Goal: Task Accomplishment & Management: Complete application form

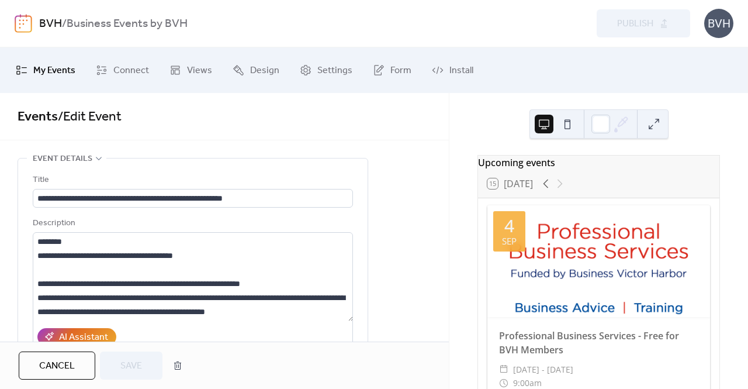
scroll to position [1, 0]
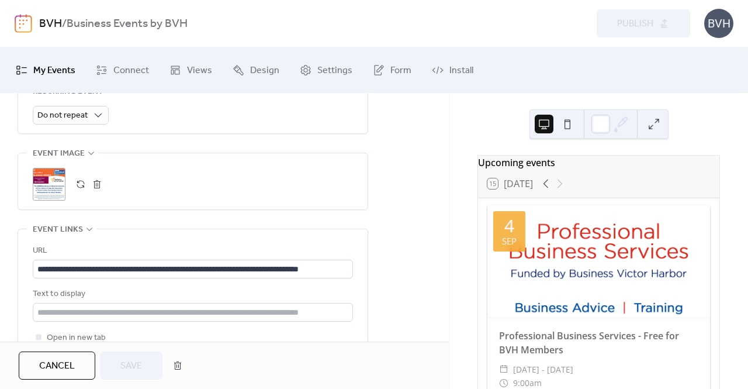
click at [98, 185] on button "button" at bounding box center [97, 184] width 16 height 16
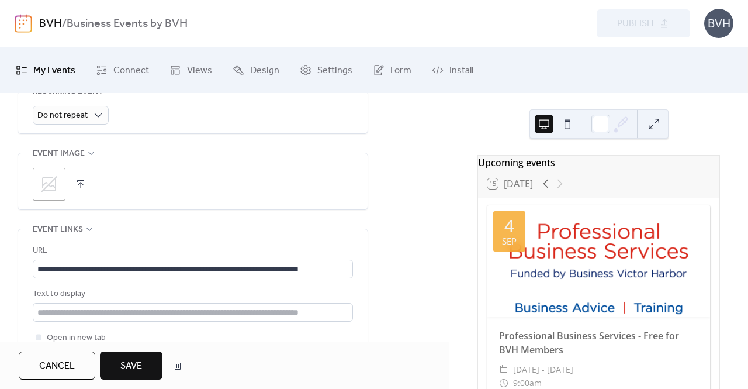
click at [80, 181] on button "button" at bounding box center [80, 184] width 16 height 16
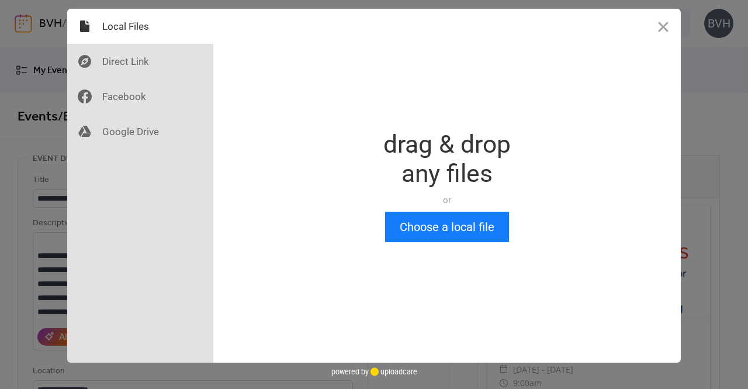
scroll to position [0, 0]
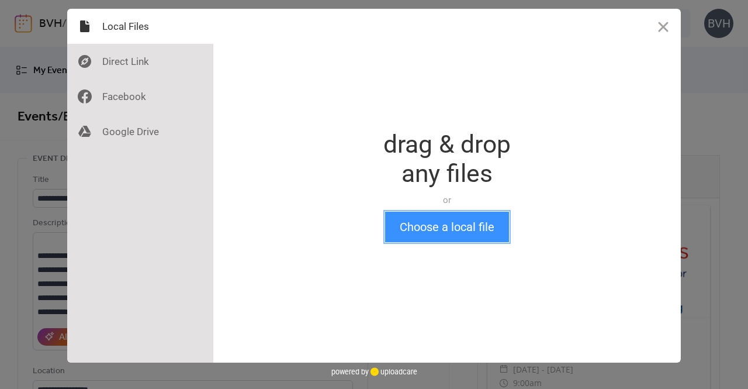
click at [434, 231] on button "Choose a local file" at bounding box center [447, 227] width 124 height 30
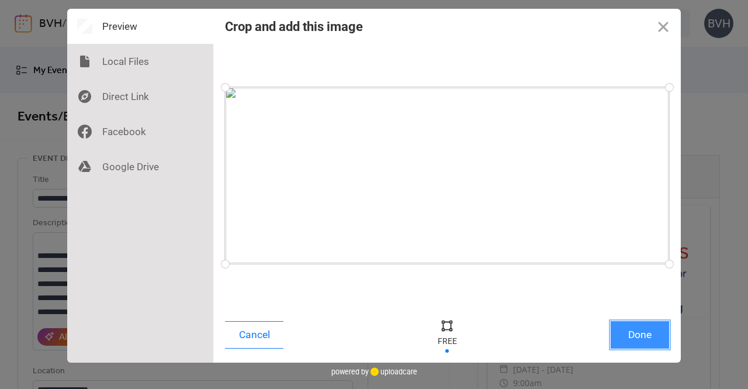
click at [647, 330] on button "Done" at bounding box center [640, 334] width 58 height 27
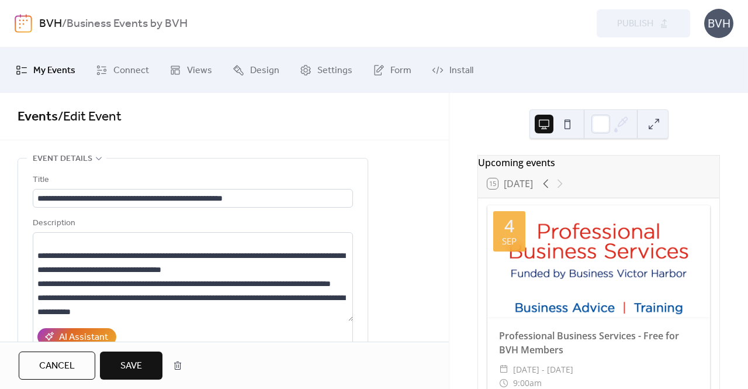
scroll to position [520, 0]
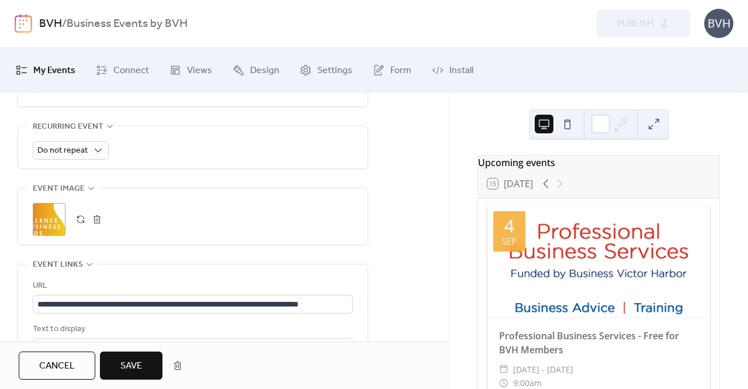
click at [136, 359] on span "Save" at bounding box center [131, 366] width 22 height 14
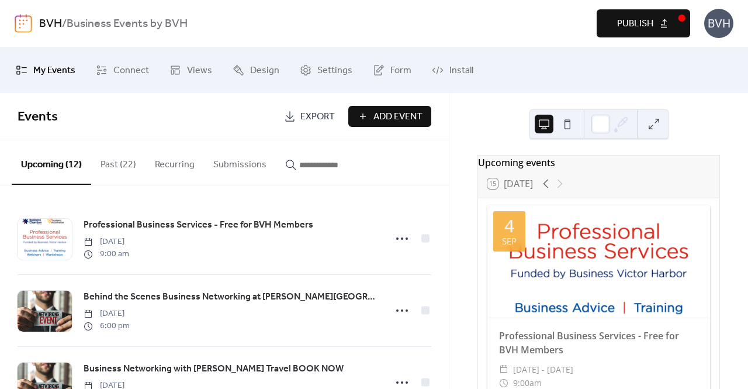
click at [643, 18] on span "Publish" at bounding box center [635, 24] width 36 height 14
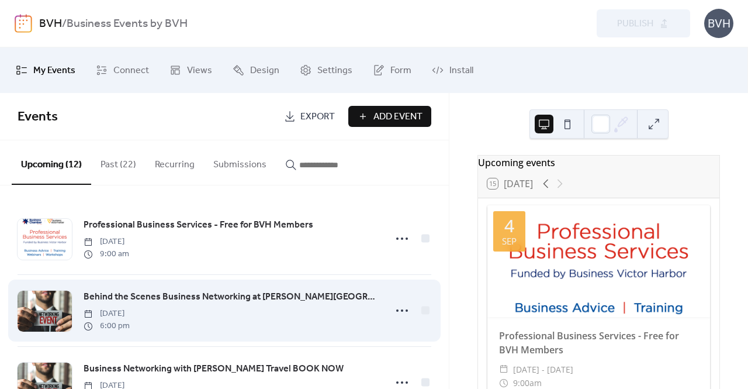
scroll to position [175, 0]
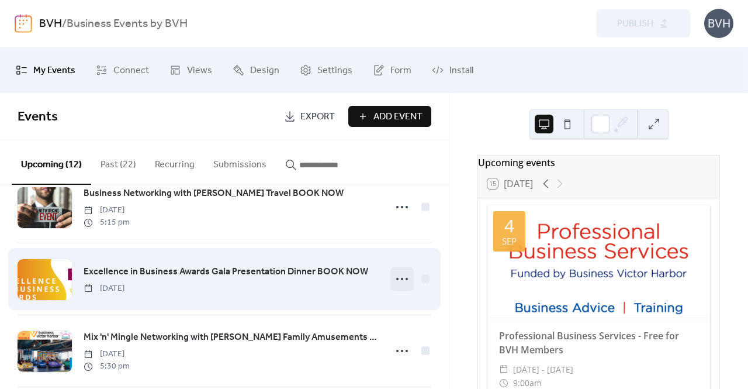
click at [393, 272] on icon at bounding box center [402, 278] width 19 height 19
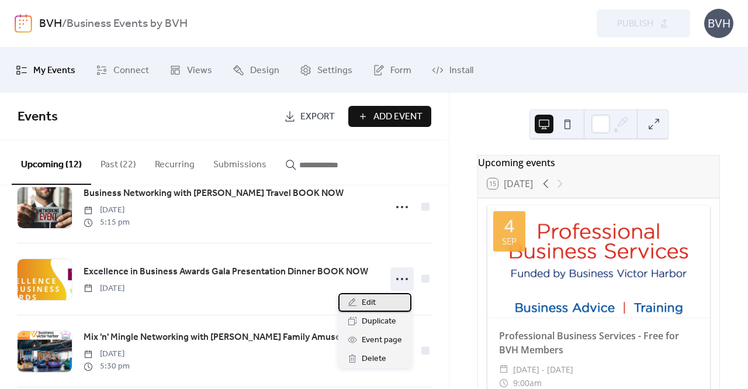
click at [371, 309] on span "Edit" at bounding box center [369, 303] width 14 height 14
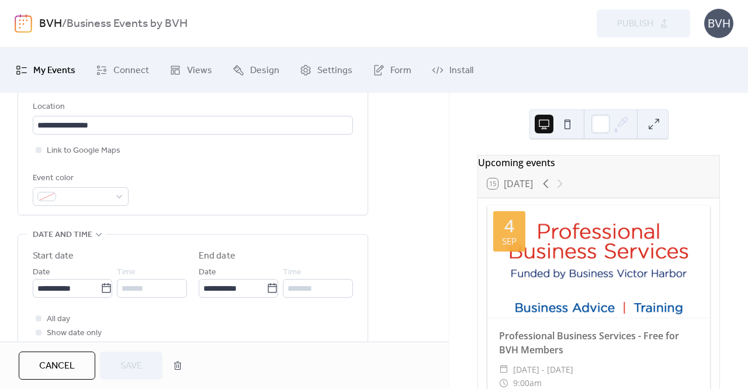
scroll to position [468, 0]
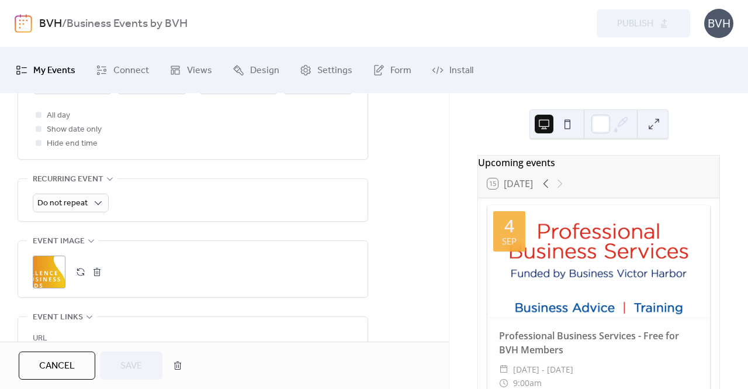
click at [94, 272] on button "button" at bounding box center [97, 272] width 16 height 16
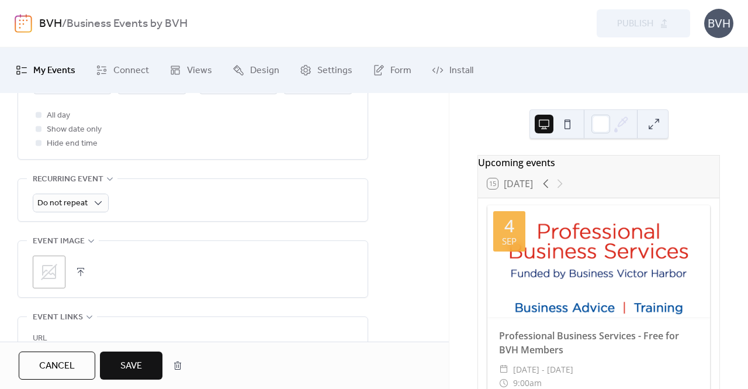
click at [79, 268] on button "button" at bounding box center [80, 272] width 16 height 16
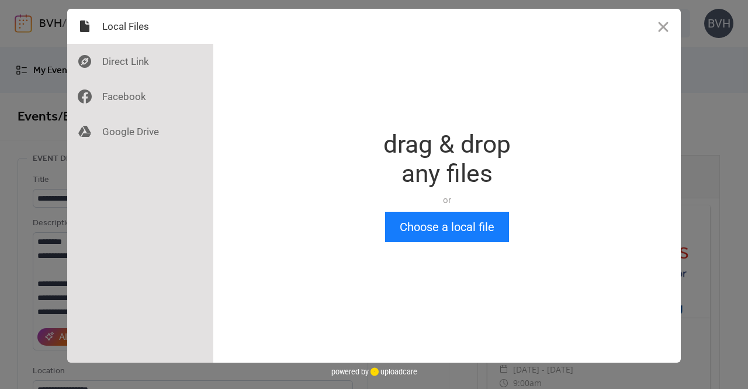
scroll to position [0, 0]
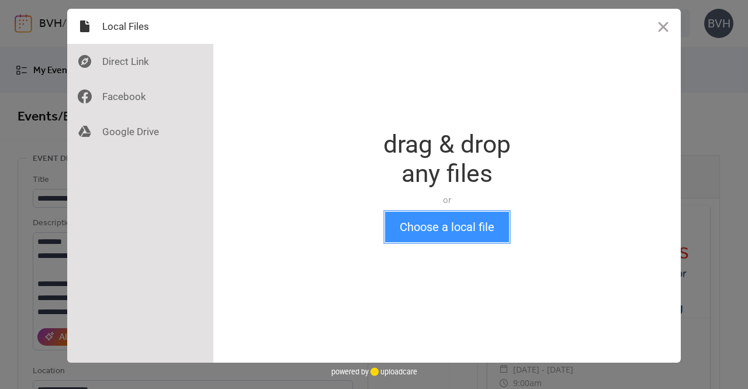
click at [475, 230] on button "Choose a local file" at bounding box center [447, 227] width 124 height 30
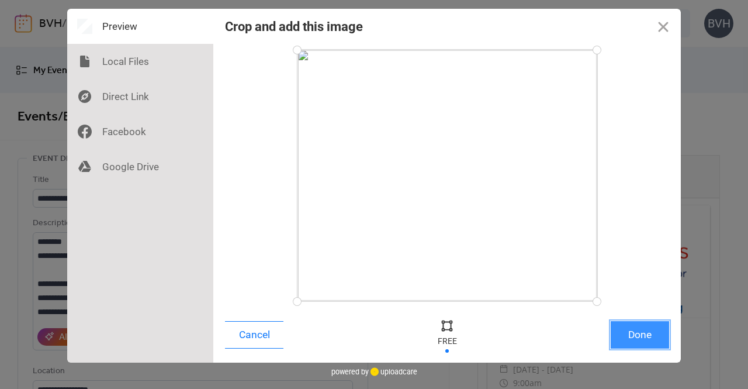
click at [642, 337] on button "Done" at bounding box center [640, 334] width 58 height 27
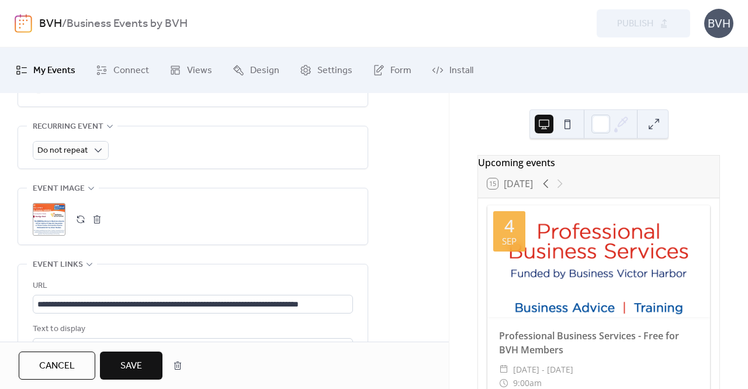
click at [140, 366] on span "Save" at bounding box center [131, 366] width 22 height 14
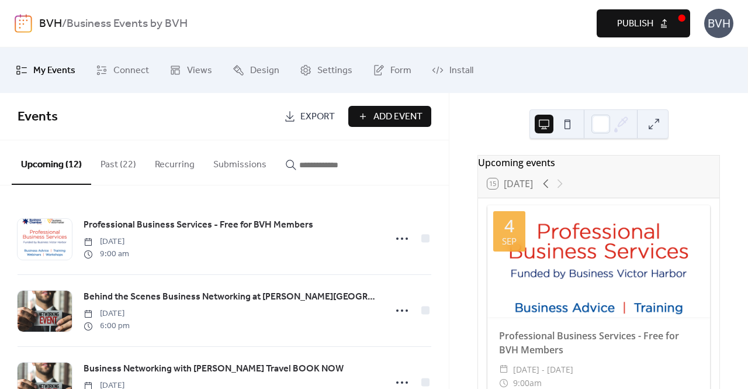
click at [653, 19] on button "Publish" at bounding box center [644, 23] width 94 height 28
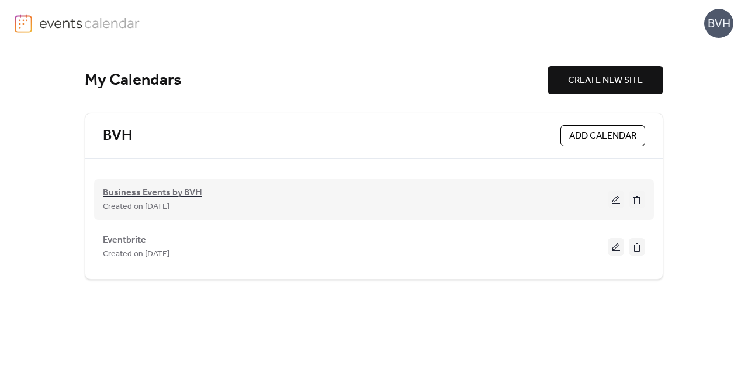
click at [160, 194] on span "Business Events by BVH" at bounding box center [152, 193] width 99 height 14
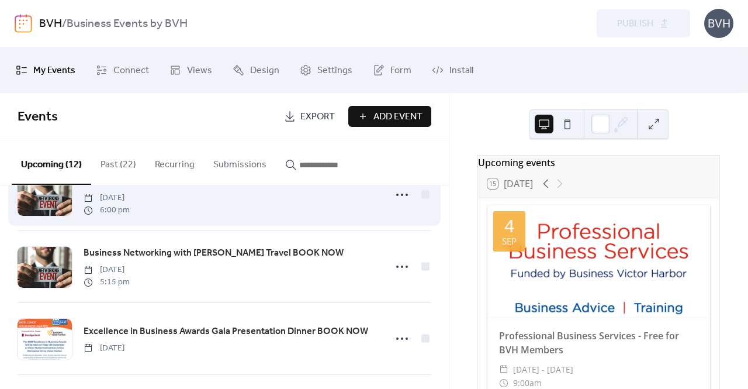
scroll to position [117, 0]
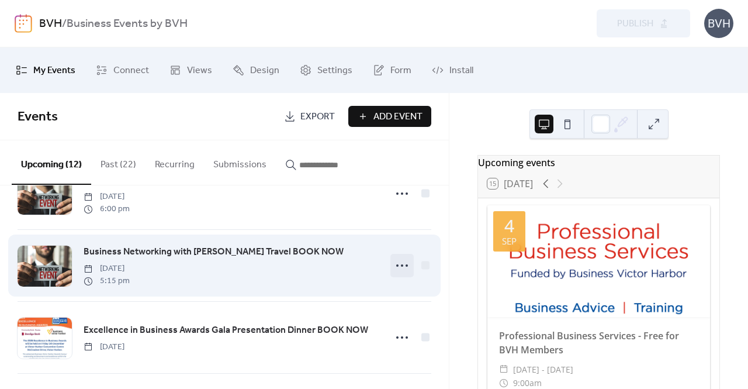
click at [400, 265] on icon at bounding box center [402, 265] width 19 height 19
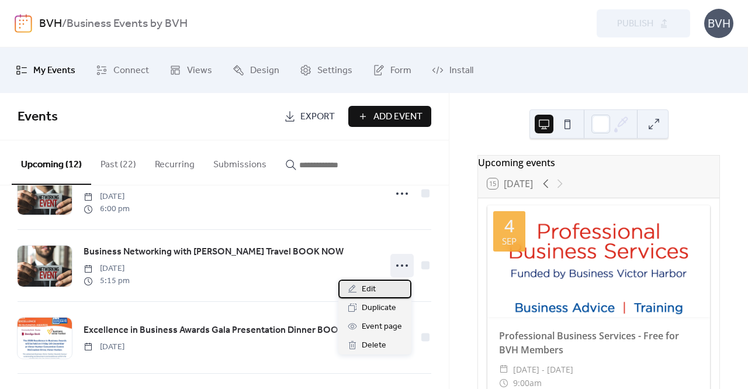
click at [373, 289] on span "Edit" at bounding box center [369, 289] width 14 height 14
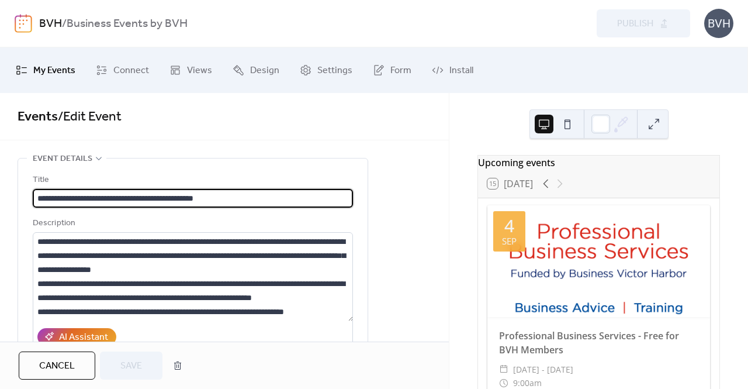
click at [174, 194] on input "**********" at bounding box center [193, 198] width 320 height 19
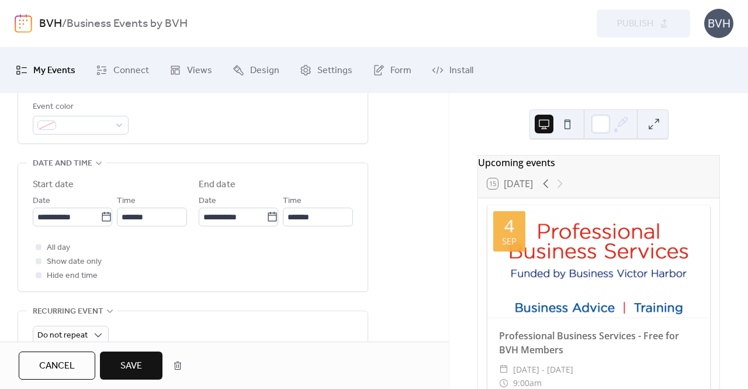
scroll to position [336, 0]
type input "**********"
click at [144, 368] on button "Save" at bounding box center [131, 365] width 63 height 28
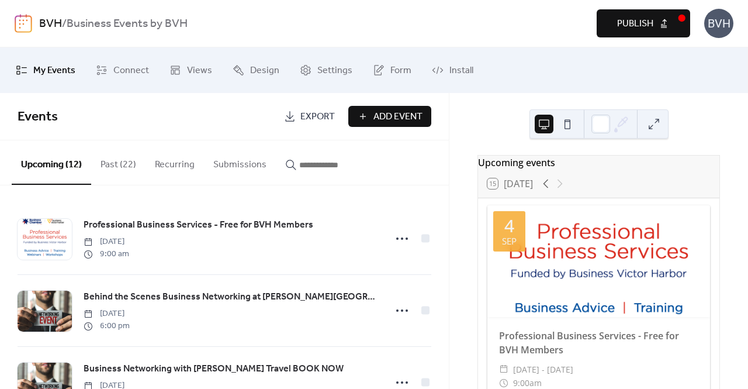
click at [642, 30] on span "Publish" at bounding box center [635, 24] width 36 height 14
